Goal: Navigation & Orientation: Find specific page/section

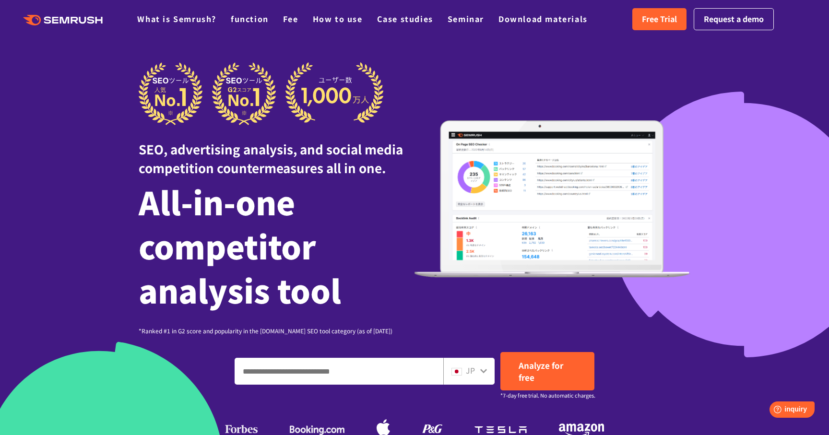
click at [62, 23] on icon ".cls {fill: #FF642D;}" at bounding box center [64, 20] width 108 height 11
click at [348, 32] on div ".cls {fill: #FF642D;} .cls {fill: #FF642D;} What is Semrush? function Fee How t…" at bounding box center [414, 19] width 829 height 29
click at [340, 22] on font "How to use" at bounding box center [338, 19] width 50 height 12
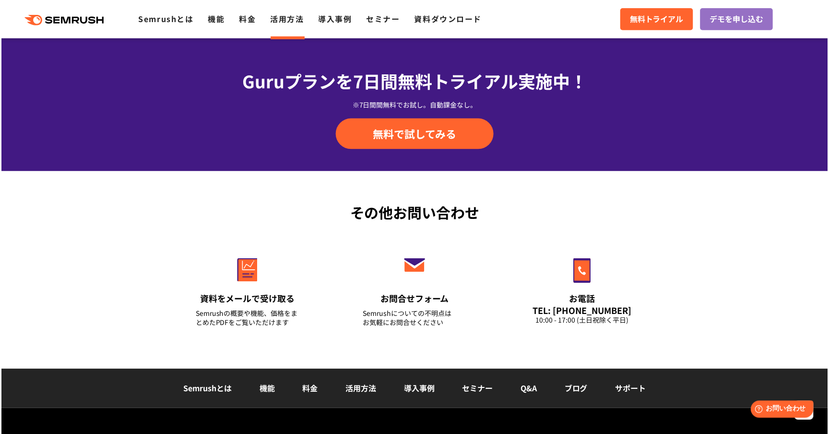
scroll to position [1369, 0]
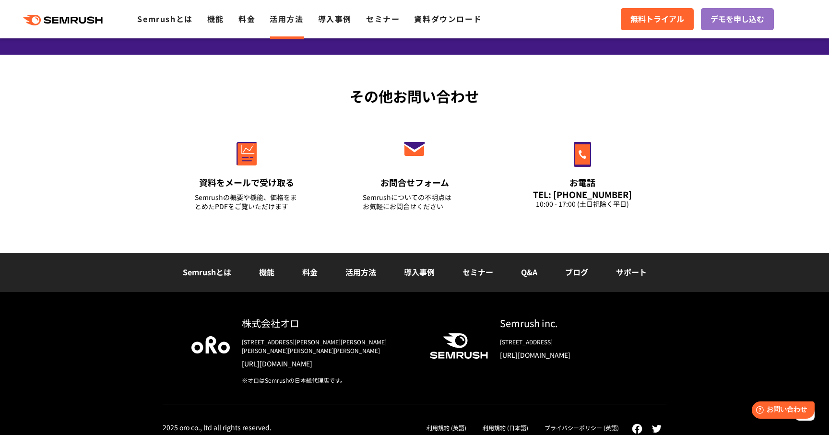
click at [442, 424] on link "利用規約 (英語)" at bounding box center [447, 428] width 40 height 8
